Goal: Task Accomplishment & Management: Use online tool/utility

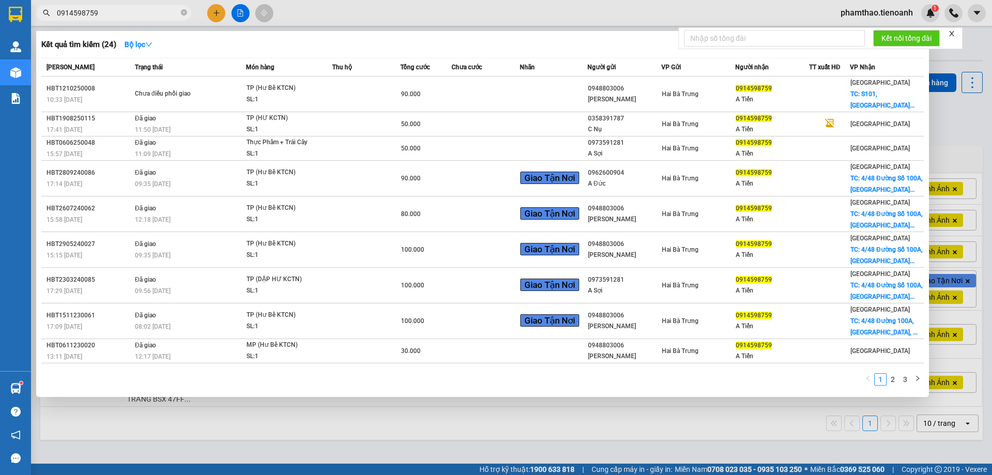
type input "0914598759"
click at [571, 89] on td at bounding box center [554, 94] width 68 height 36
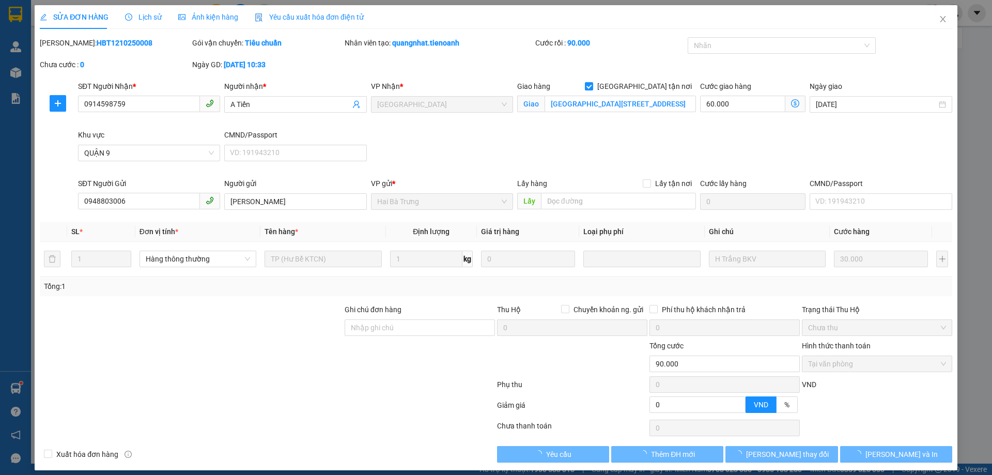
type input "0914598759"
type input "A Tiến"
checkbox input "true"
type input "[GEOGRAPHIC_DATA][STREET_ADDRESS]"
type input "0948803006"
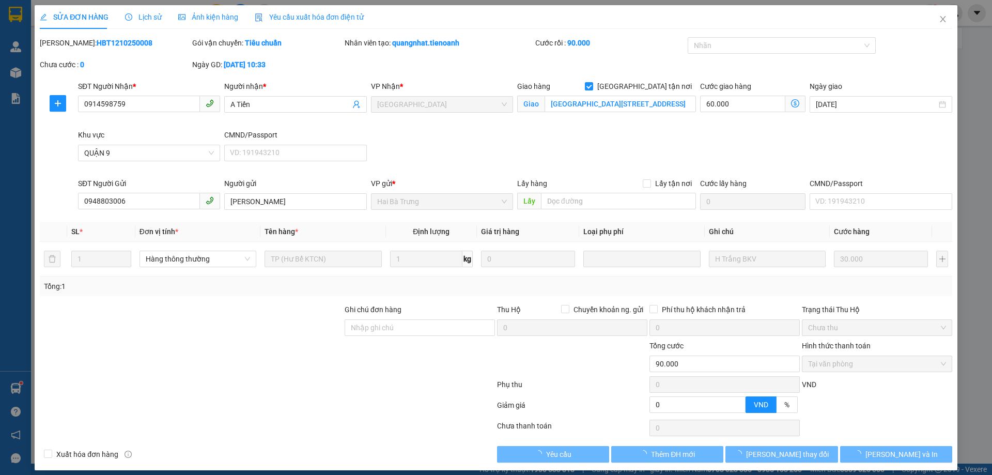
type input "[PERSON_NAME]"
type input "0"
type input "90.000"
